Goal: Information Seeking & Learning: Learn about a topic

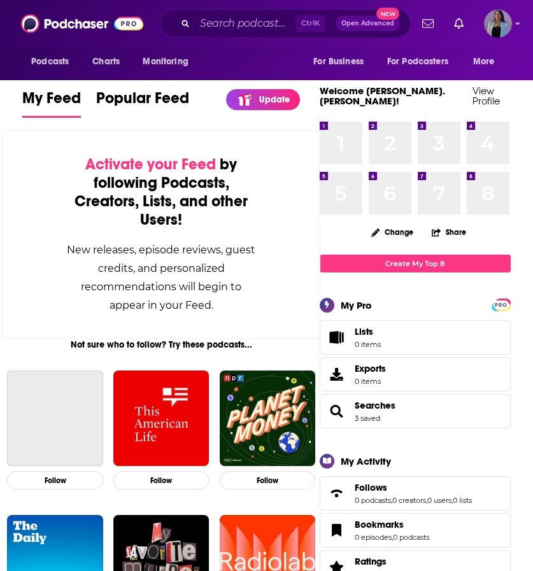
click at [237, 35] on div "Ctrl K Open Advanced New" at bounding box center [285, 23] width 251 height 29
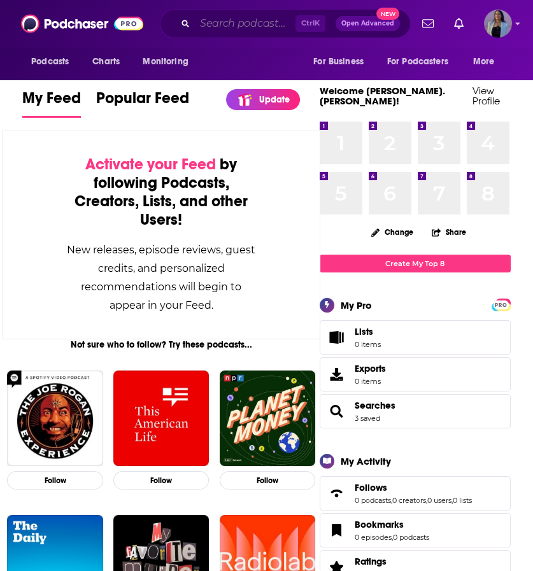
click at [230, 30] on input "Search podcasts, credits, & more..." at bounding box center [245, 23] width 101 height 20
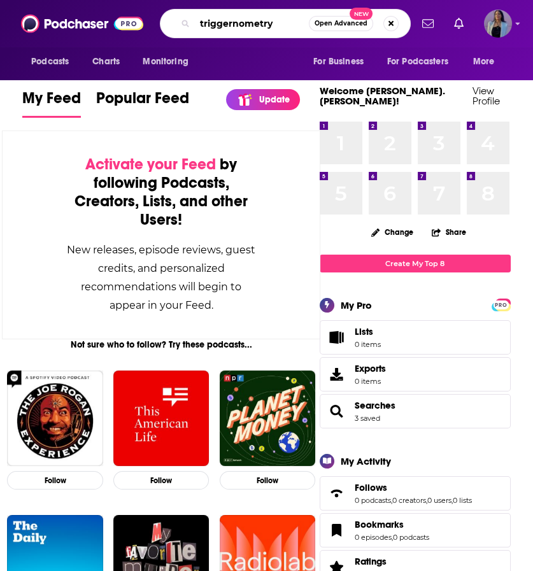
type input "triggernometry"
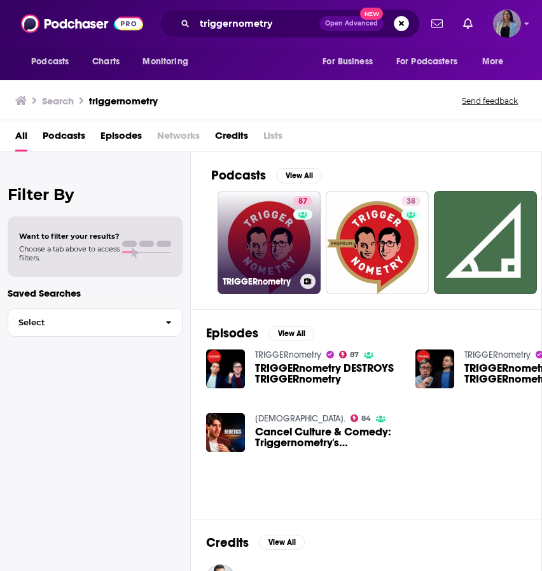
click at [270, 237] on link "87 TRIGGERnometry" at bounding box center [269, 242] width 103 height 103
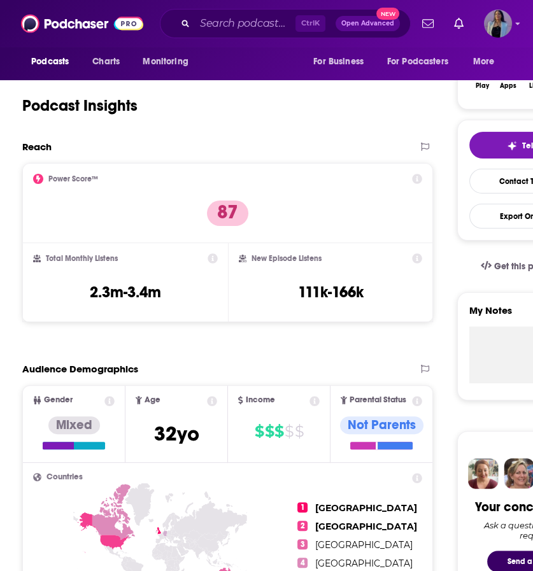
scroll to position [255, 0]
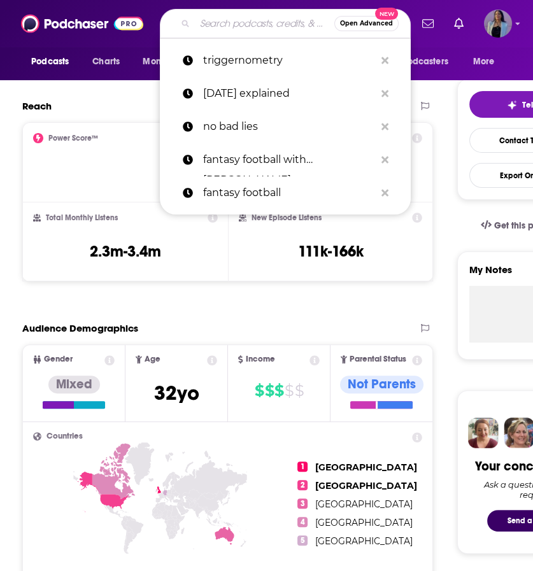
click at [251, 25] on input "Search podcasts, credits, & more..." at bounding box center [264, 23] width 139 height 20
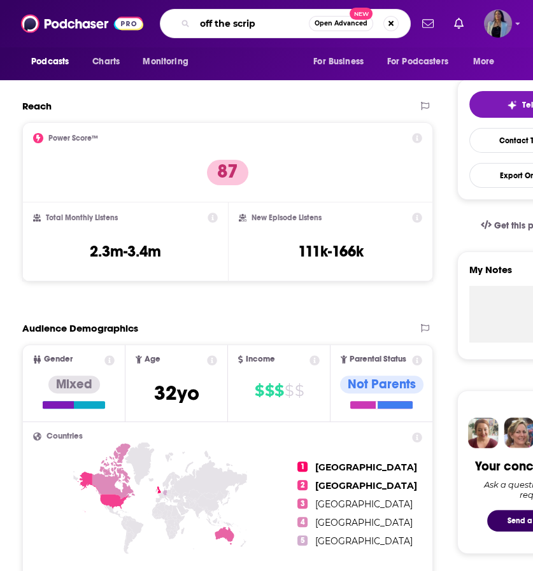
type input "off the script"
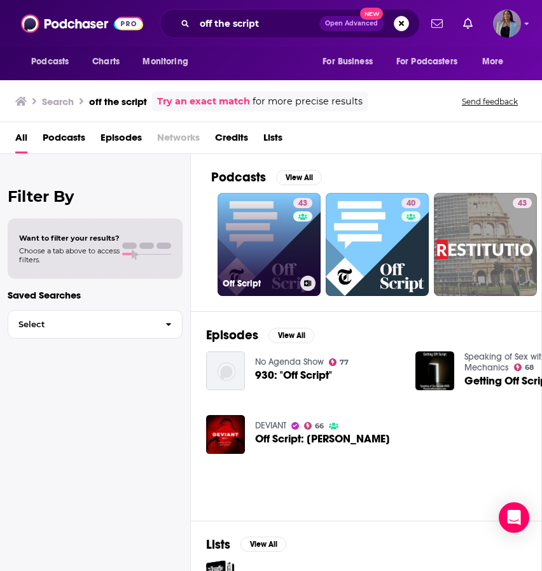
click at [262, 234] on link "43 Off Script" at bounding box center [269, 244] width 103 height 103
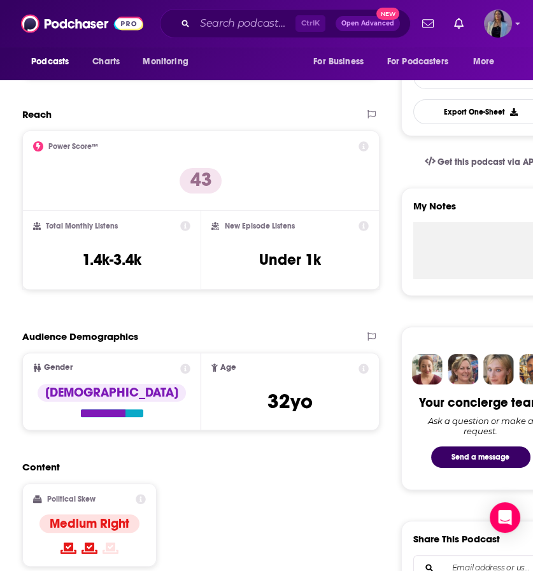
scroll to position [318, 0]
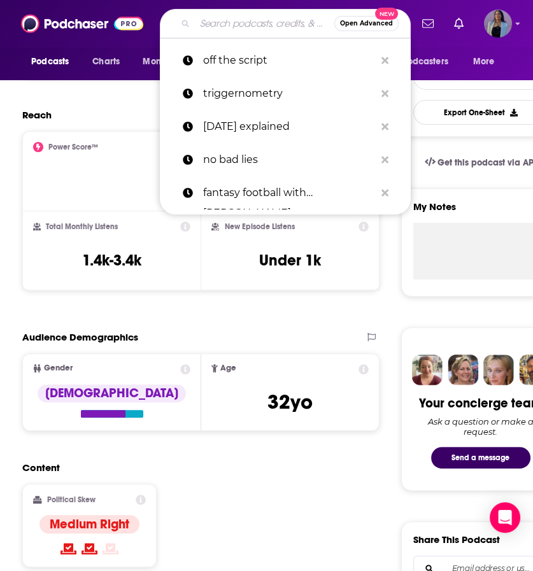
click at [213, 18] on input "Search podcasts, credits, & more..." at bounding box center [264, 23] width 139 height 20
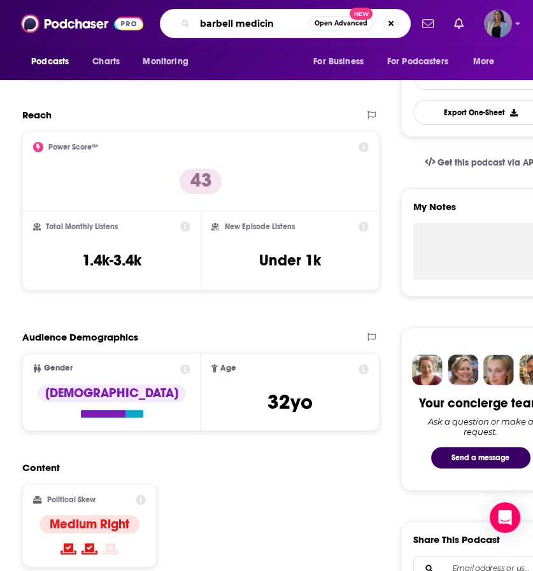
type input "barbell medicine"
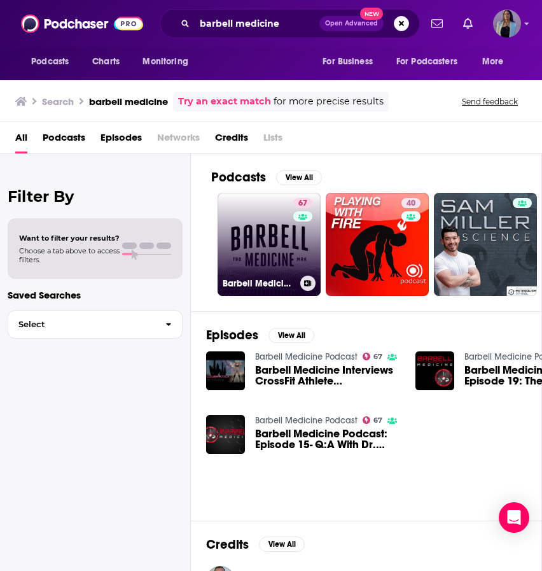
click at [265, 243] on link "67 Barbell Medicine Podcast" at bounding box center [269, 244] width 103 height 103
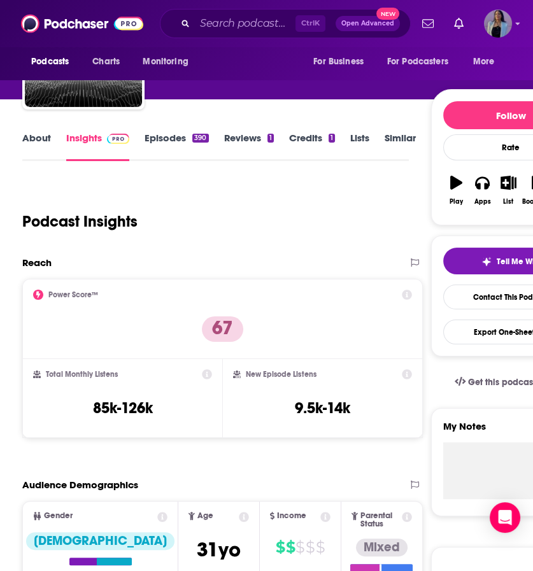
scroll to position [176, 0]
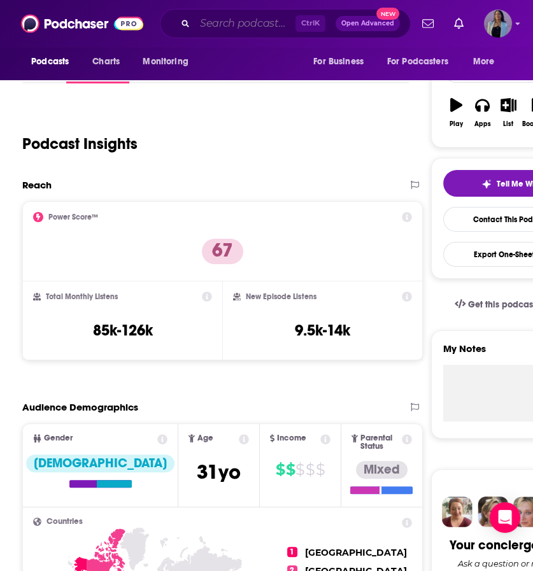
click at [224, 17] on input "Search podcasts, credits, & more..." at bounding box center [245, 23] width 101 height 20
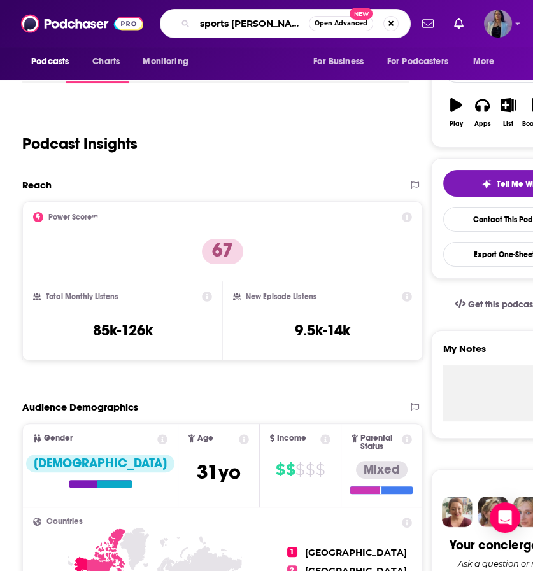
type input "sports gambling"
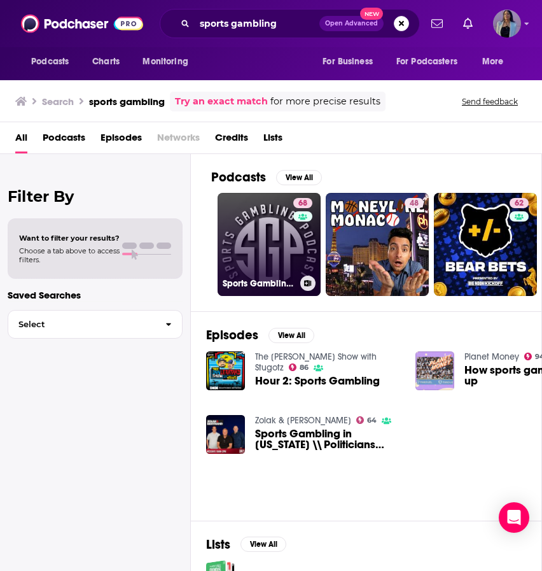
click at [263, 223] on link "68 Sports Gambling Podcast" at bounding box center [269, 244] width 103 height 103
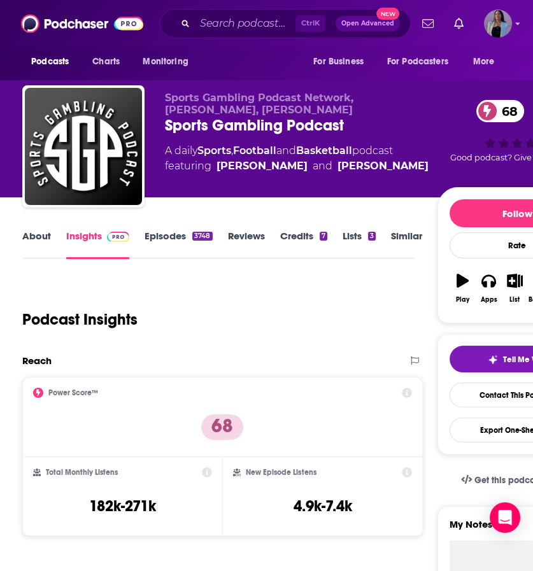
scroll to position [328, 0]
